Goal: Task Accomplishment & Management: Use online tool/utility

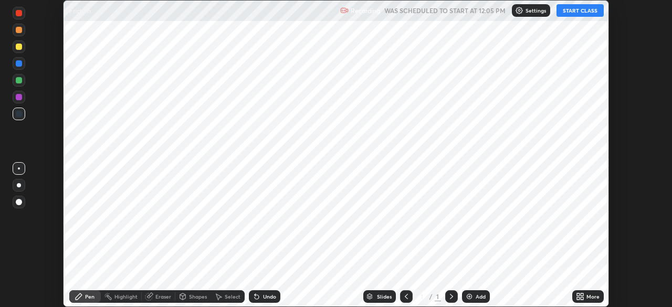
scroll to position [307, 672]
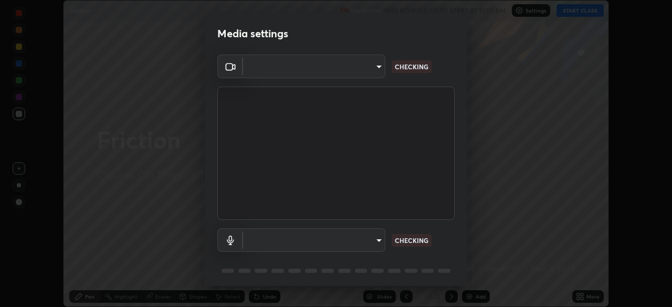
type input "d9d37662fc18b5952d81d06c5c40e75e4ead86b9adaaedc8b110653a7b5a491c"
type input "default"
click at [378, 67] on body "Erase all Friction Recording WAS SCHEDULED TO START AT 12:05 PM Settings START …" at bounding box center [336, 153] width 672 height 307
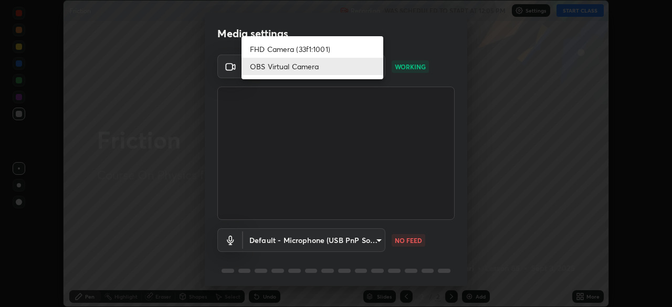
click at [325, 49] on li "FHD Camera (33f1:1001)" at bounding box center [313, 48] width 142 height 17
type input "f214d892c1ea21fc9911be358f21603cf7c671268a3f3fdd0c8c81d5790bf436"
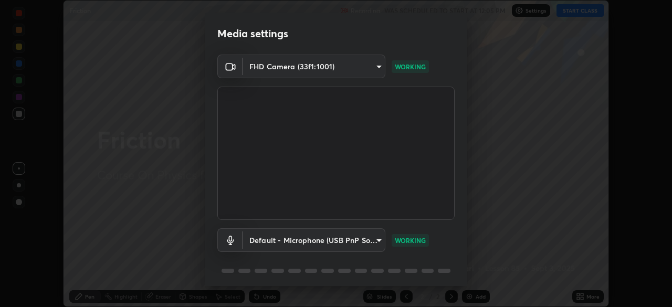
scroll to position [37, 0]
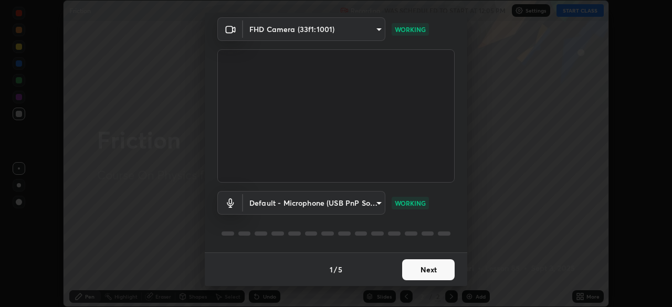
click at [426, 267] on button "Next" at bounding box center [428, 269] width 53 height 21
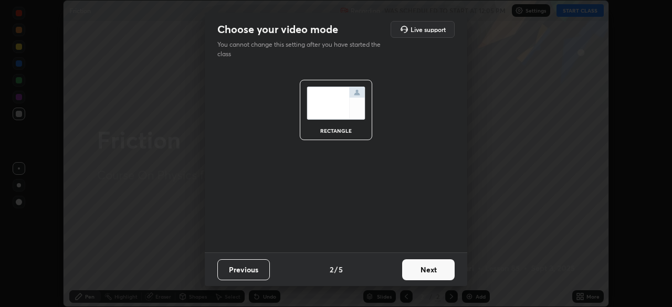
scroll to position [0, 0]
click at [425, 269] on button "Next" at bounding box center [428, 269] width 53 height 21
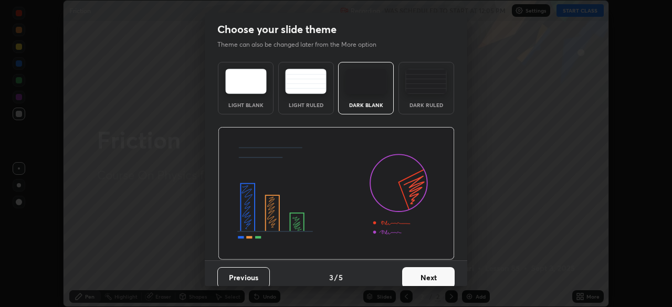
click at [425, 269] on button "Next" at bounding box center [428, 277] width 53 height 21
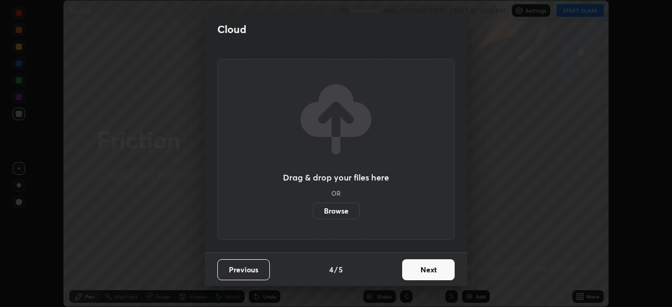
click at [430, 269] on button "Next" at bounding box center [428, 269] width 53 height 21
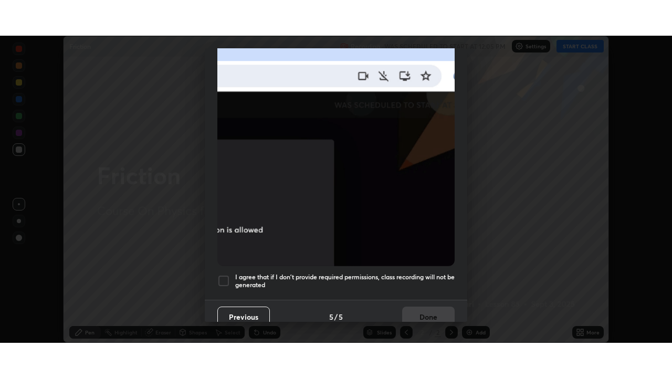
scroll to position [252, 0]
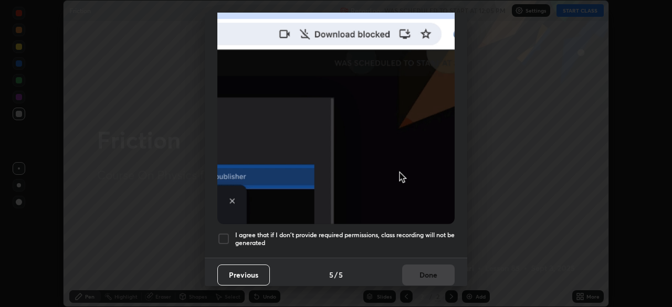
click at [224, 233] on div at bounding box center [223, 239] width 13 height 13
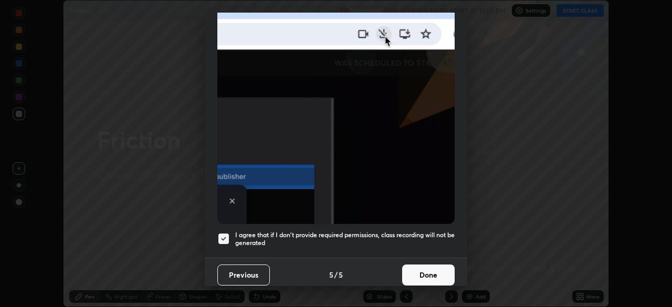
click at [423, 269] on button "Done" at bounding box center [428, 275] width 53 height 21
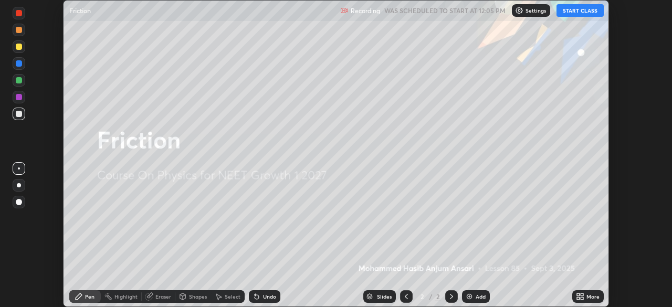
click at [585, 13] on button "START CLASS" at bounding box center [580, 10] width 47 height 13
click at [538, 11] on p "Settings" at bounding box center [541, 10] width 20 height 5
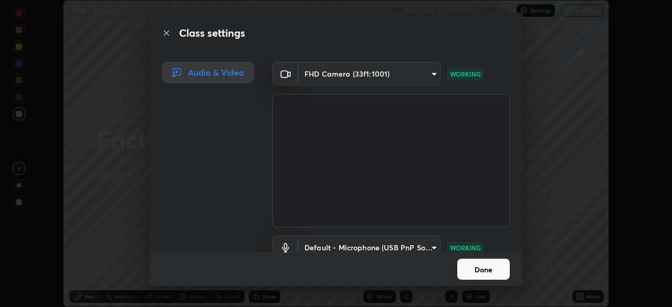
click at [482, 266] on button "Done" at bounding box center [484, 269] width 53 height 21
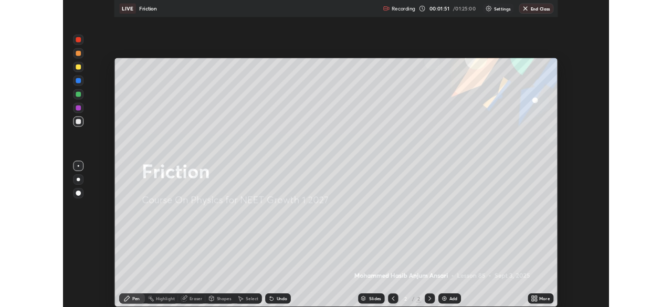
scroll to position [378, 672]
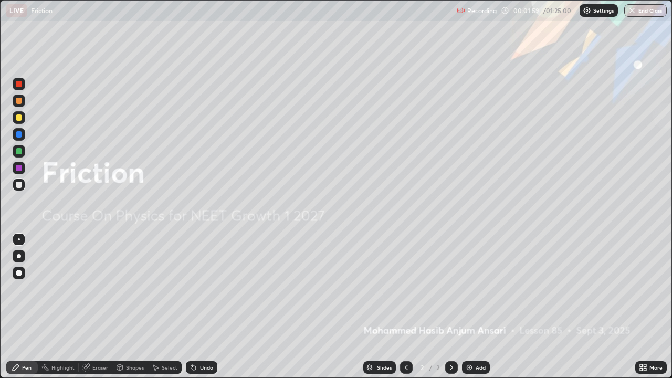
click at [645, 307] on icon at bounding box center [645, 366] width 3 height 3
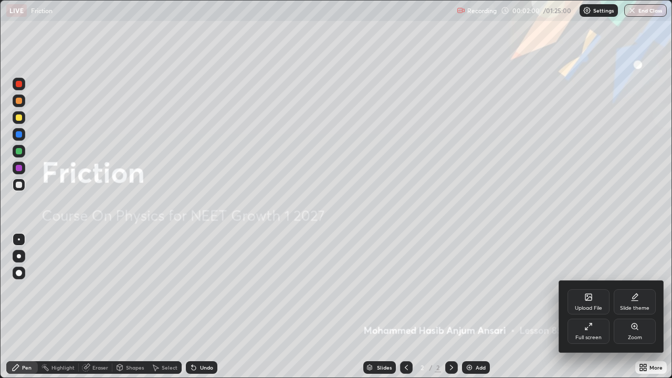
click at [591, 307] on icon at bounding box center [589, 327] width 8 height 8
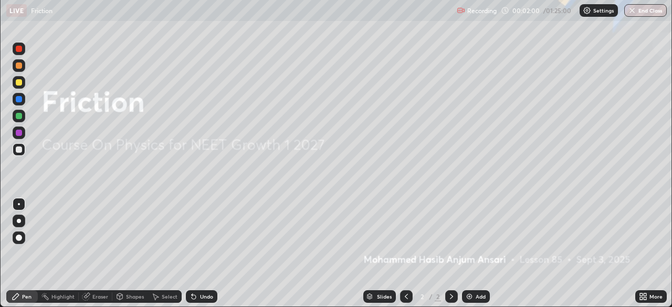
scroll to position [52219, 51854]
